Goal: Information Seeking & Learning: Learn about a topic

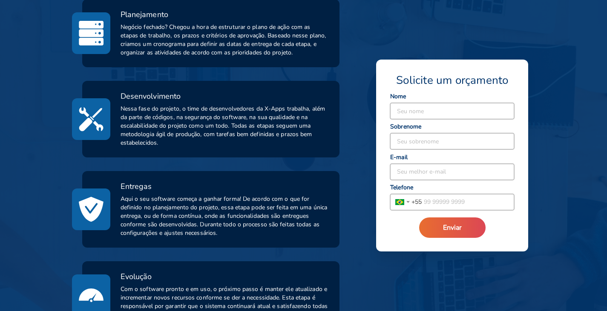
scroll to position [341, 0]
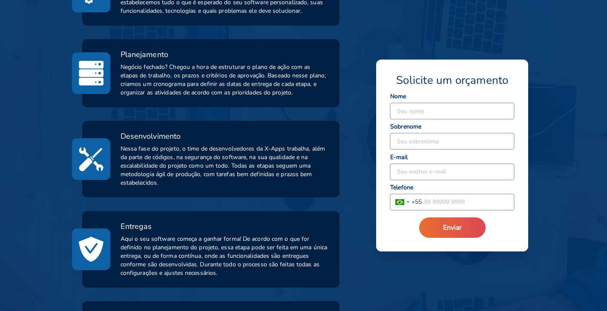
click at [198, 149] on span "Nessa fase do projeto, o time de desenvolvedores da X-Apps trabalha, além da pa…" at bounding box center [224, 166] width 209 height 43
click at [193, 155] on span "Nessa fase do projeto, o time de desenvolvedores da X-Apps trabalha, além da pa…" at bounding box center [224, 166] width 209 height 43
click at [194, 155] on span "Nessa fase do projeto, o time de desenvolvedores da X-Apps trabalha, além da pa…" at bounding box center [224, 166] width 209 height 43
drag, startPoint x: 87, startPoint y: 169, endPoint x: 90, endPoint y: 165, distance: 5.2
click at [87, 169] on img at bounding box center [91, 159] width 25 height 28
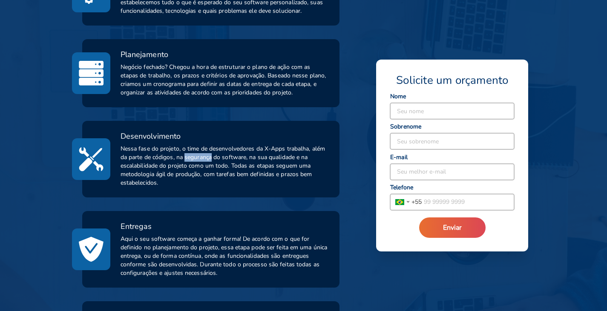
click at [91, 165] on img at bounding box center [91, 159] width 25 height 28
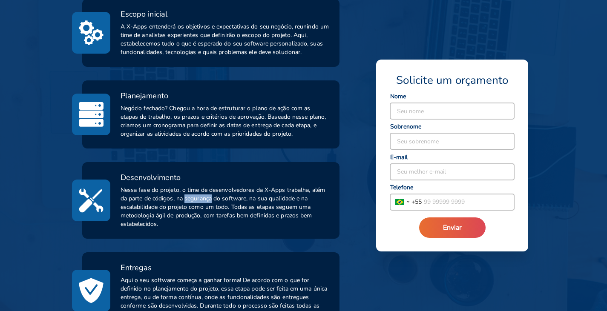
scroll to position [255, 0]
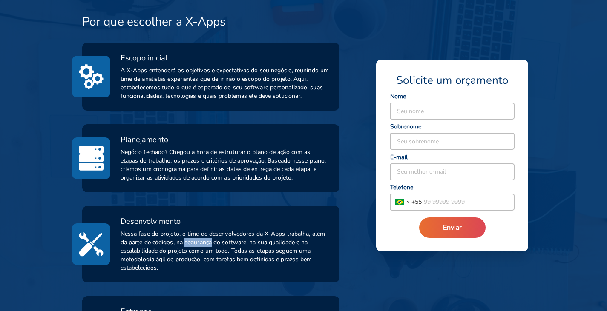
click at [99, 74] on img at bounding box center [91, 77] width 25 height 28
click at [100, 74] on img at bounding box center [91, 77] width 25 height 28
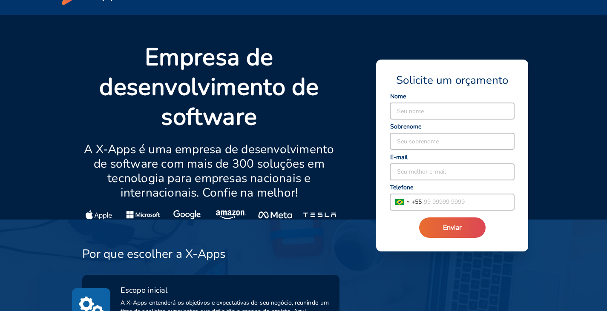
scroll to position [43, 0]
